Goal: Transaction & Acquisition: Purchase product/service

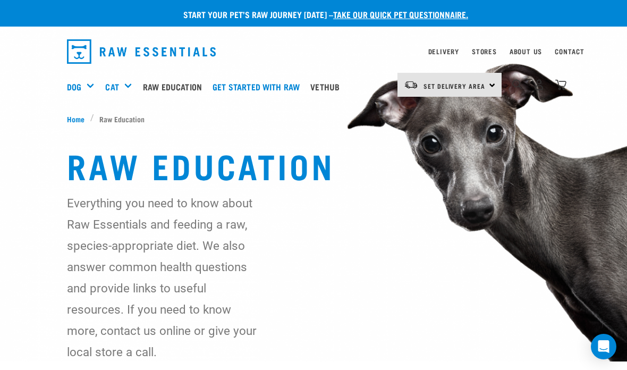
click at [0, 0] on h5 "Shop All Cat" at bounding box center [0, 0] width 0 height 0
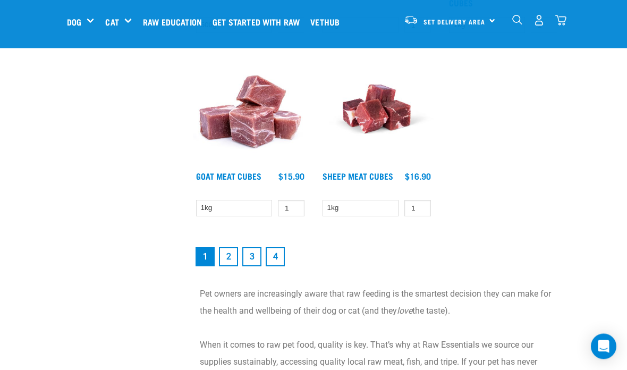
scroll to position [2017, 0]
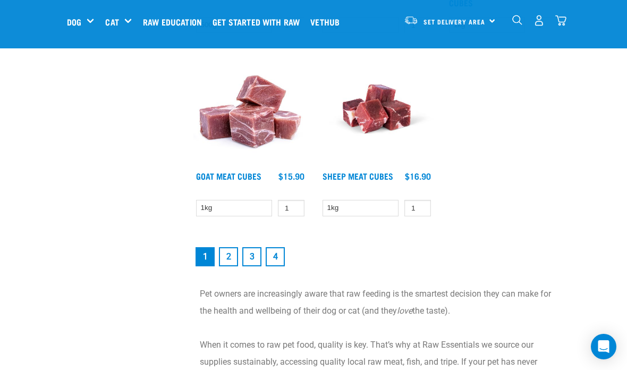
click at [233, 251] on link "2" at bounding box center [228, 256] width 19 height 19
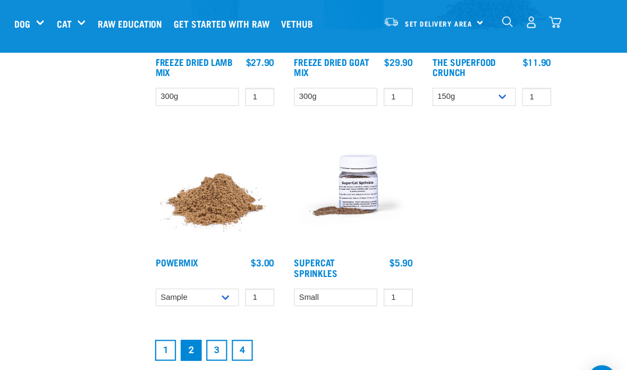
scroll to position [1903, 0]
click at [242, 320] on link "3" at bounding box center [251, 319] width 19 height 19
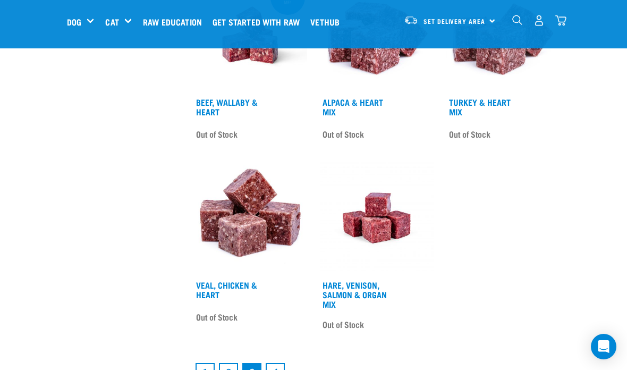
scroll to position [1900, 0]
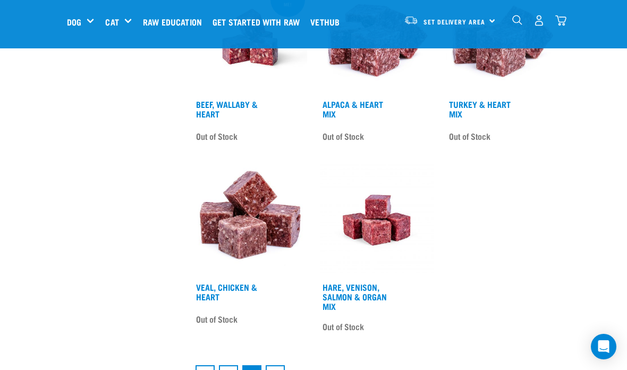
click at [278, 369] on link "4" at bounding box center [274, 374] width 19 height 19
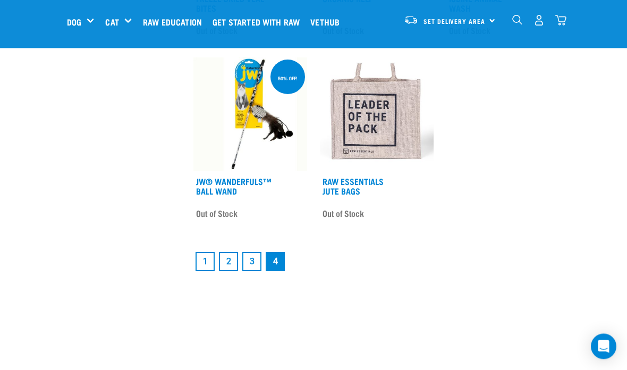
scroll to position [1023, 0]
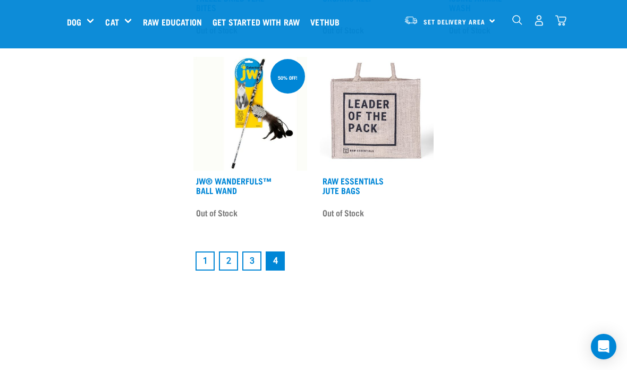
click at [205, 269] on link "1" at bounding box center [204, 260] width 19 height 19
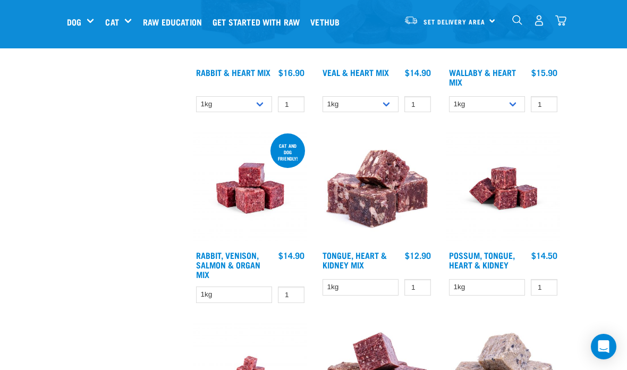
scroll to position [1082, 0]
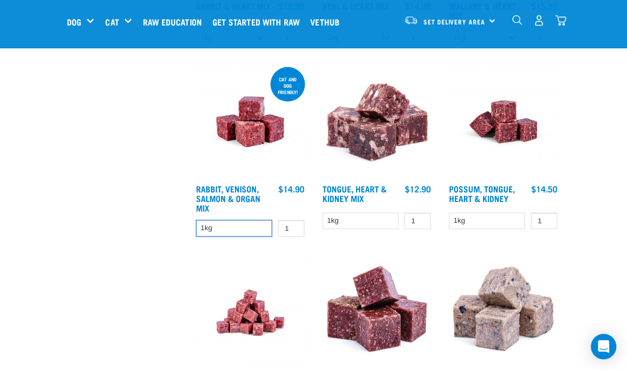
click at [239, 222] on select "1kg" at bounding box center [234, 228] width 76 height 16
click at [295, 220] on input "1" at bounding box center [291, 228] width 27 height 16
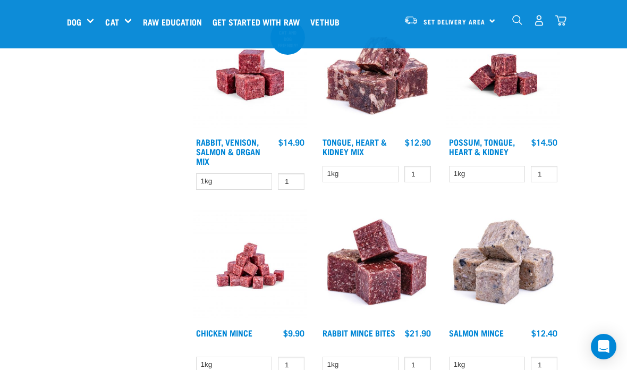
scroll to position [1130, 0]
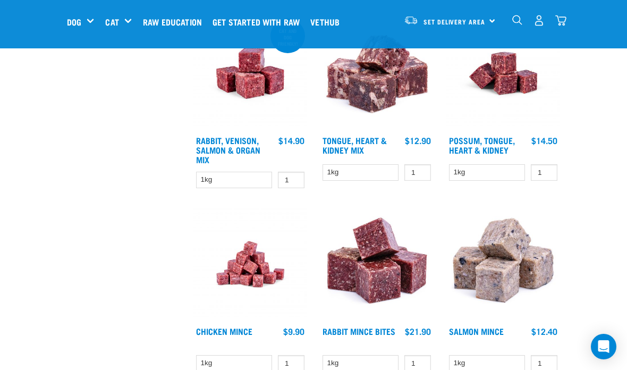
click at [228, 139] on link "Rabbit, Venison, Salmon & Organ Mix" at bounding box center [228, 150] width 64 height 24
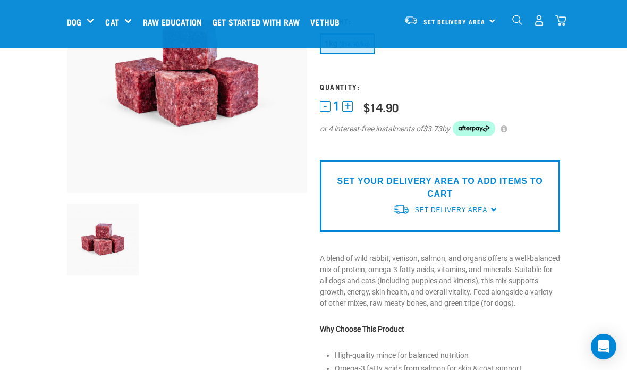
scroll to position [107, 0]
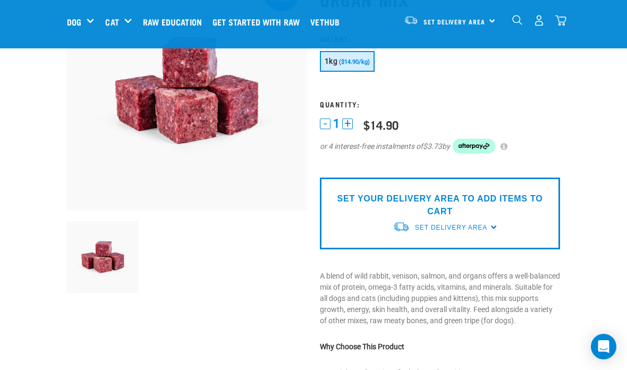
click at [344, 221] on div "SET YOUR DELIVERY AREA TO ADD ITEMS TO CART Set Delivery Area North Island Sout…" at bounding box center [440, 213] width 240 height 72
click at [419, 233] on div "Set Delivery Area" at bounding box center [451, 227] width 72 height 19
click at [408, 243] on link "[GEOGRAPHIC_DATA]" at bounding box center [445, 252] width 106 height 18
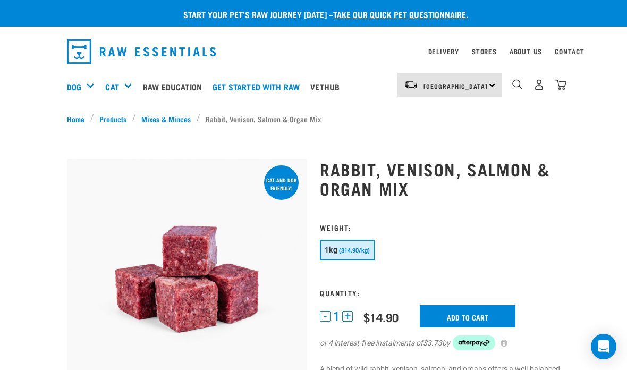
scroll to position [107, 0]
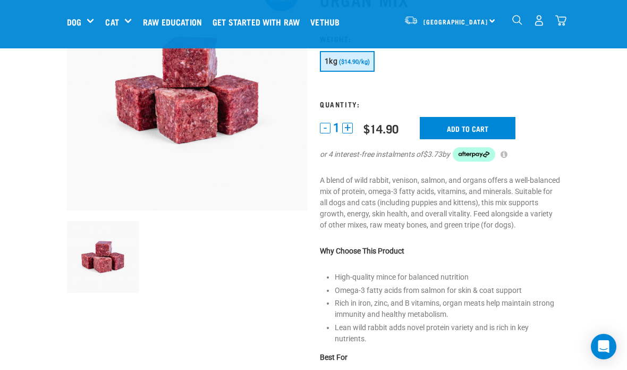
click at [485, 130] on input "Add to cart" at bounding box center [467, 128] width 96 height 22
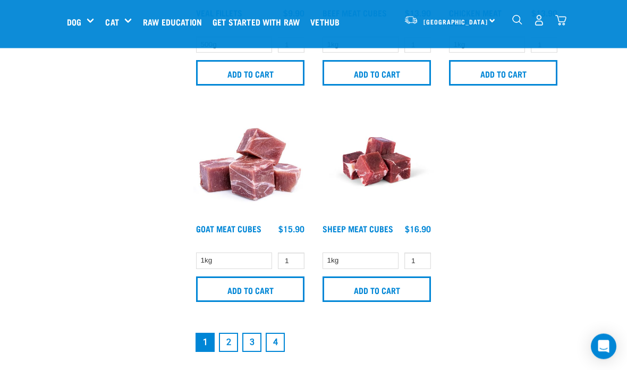
scroll to position [2146, 0]
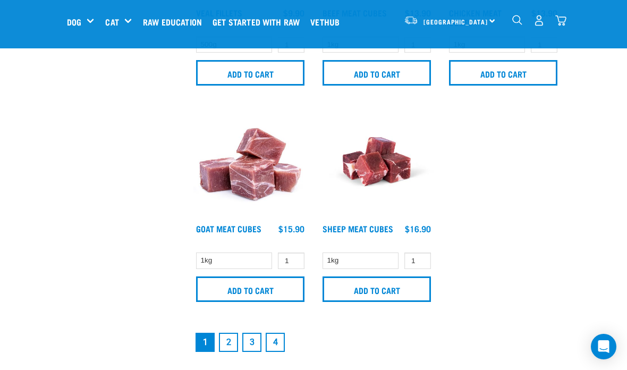
click at [229, 332] on link "2" at bounding box center [228, 341] width 19 height 19
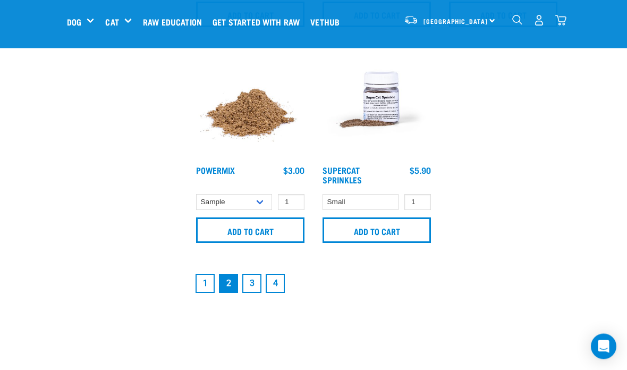
scroll to position [2219, 0]
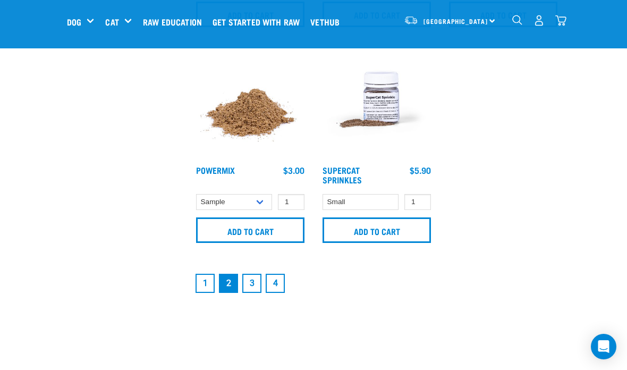
click at [199, 290] on link "1" at bounding box center [204, 282] width 19 height 19
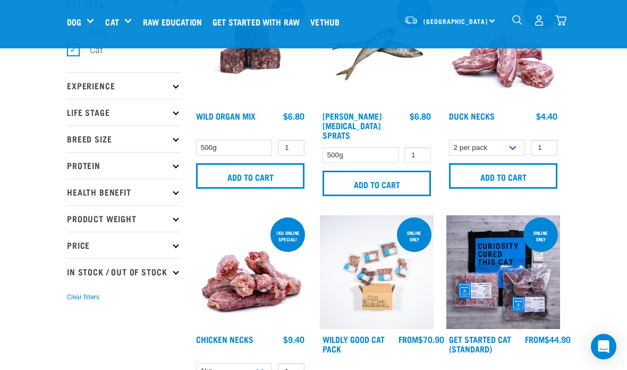
scroll to position [82, 0]
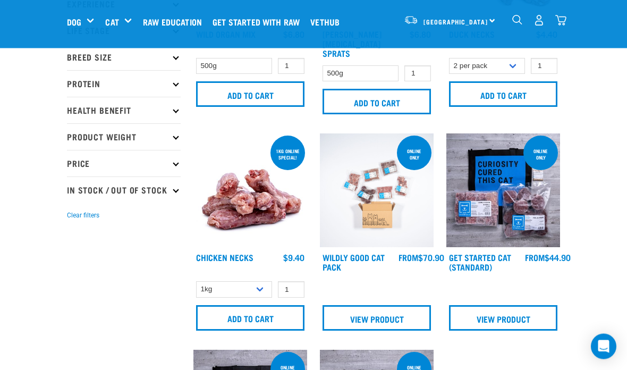
click at [238, 316] on input "Add to cart" at bounding box center [250, 317] width 108 height 25
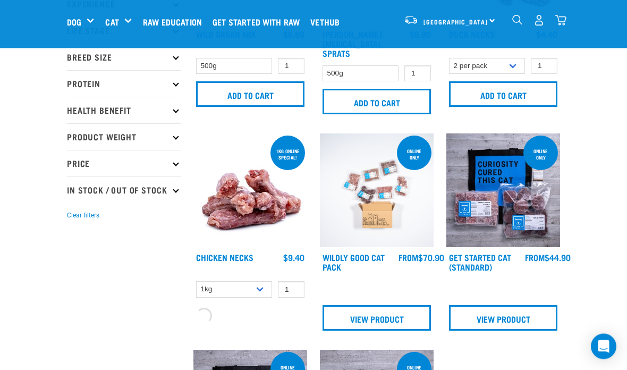
scroll to position [166, 0]
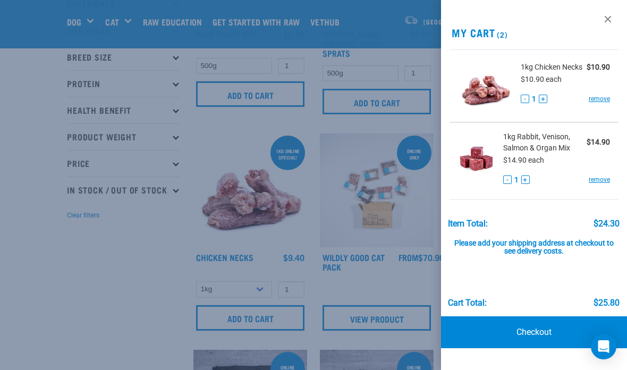
click at [92, 289] on div at bounding box center [313, 185] width 627 height 370
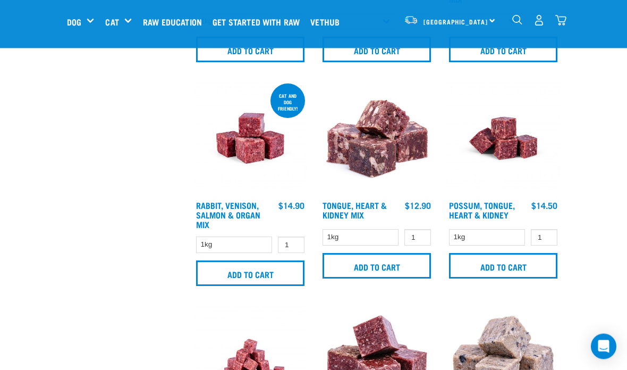
scroll to position [1082, 0]
click at [357, 265] on input "Add to cart" at bounding box center [376, 265] width 108 height 25
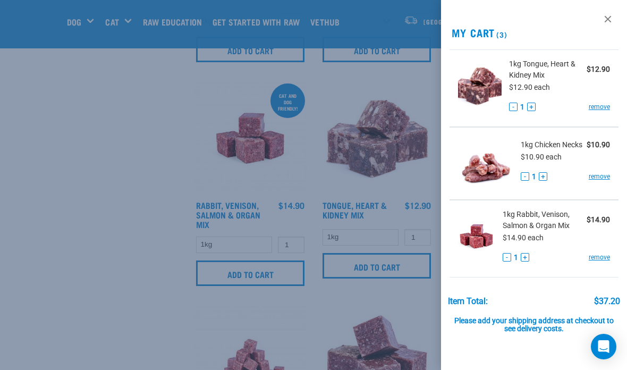
click at [143, 316] on div at bounding box center [313, 185] width 627 height 370
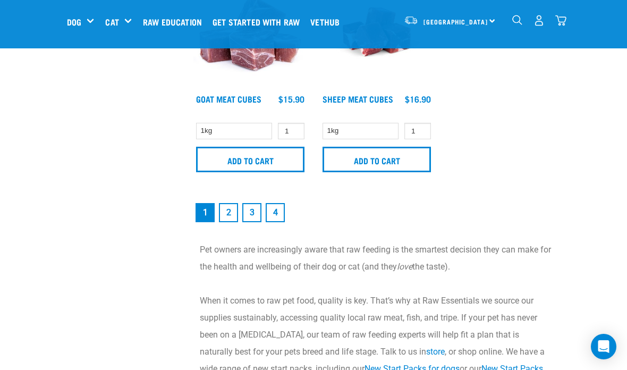
scroll to position [2263, 0]
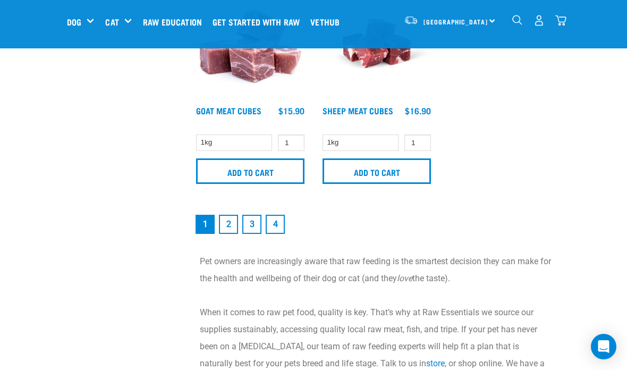
click at [253, 219] on link "3" at bounding box center [251, 224] width 19 height 19
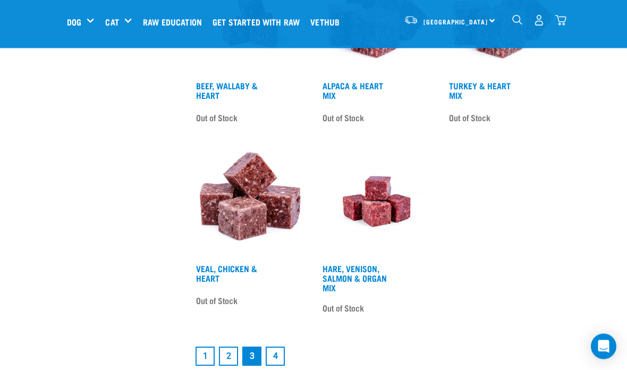
scroll to position [2133, 0]
click at [237, 361] on link "2" at bounding box center [228, 355] width 19 height 19
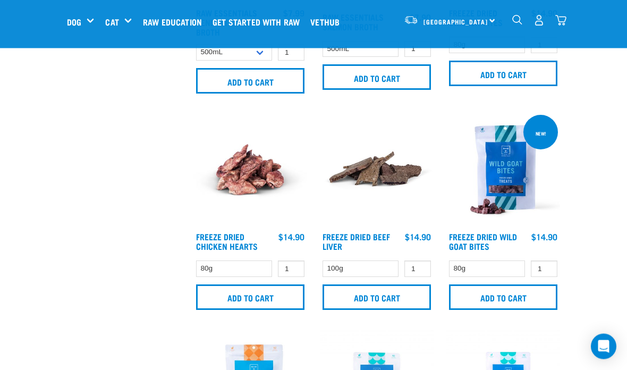
scroll to position [842, 0]
